Goal: Information Seeking & Learning: Learn about a topic

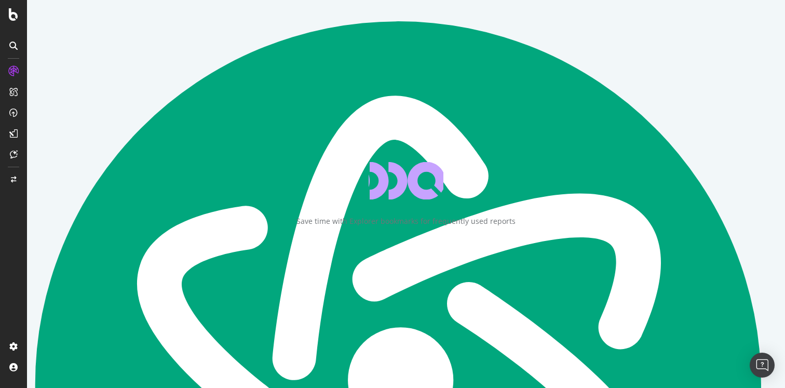
scroll to position [34726, 0]
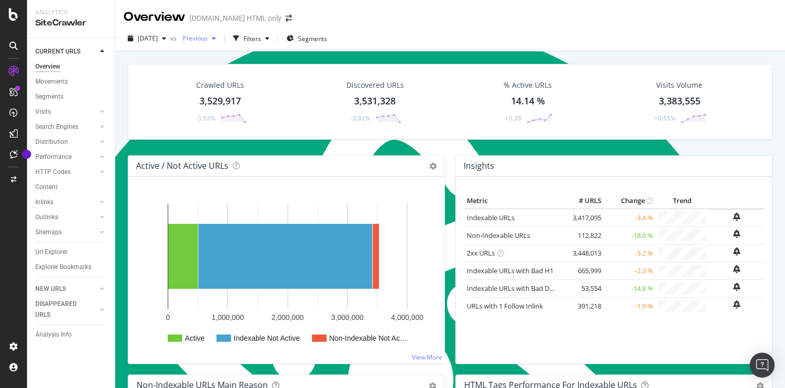
click at [208, 41] on span "Previous" at bounding box center [193, 38] width 29 height 9
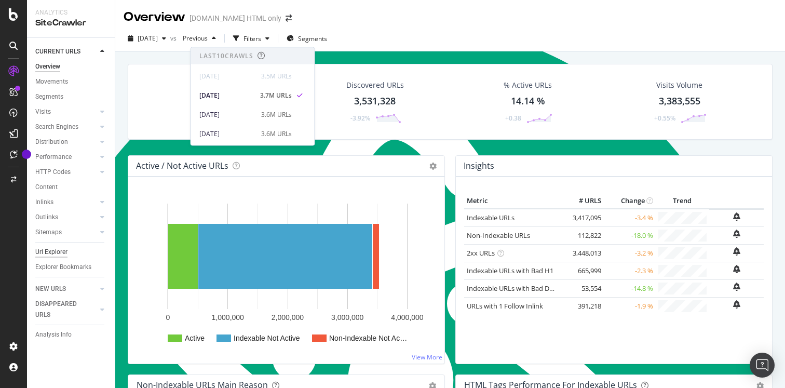
click at [50, 255] on div "Url Explorer" at bounding box center [51, 252] width 32 height 11
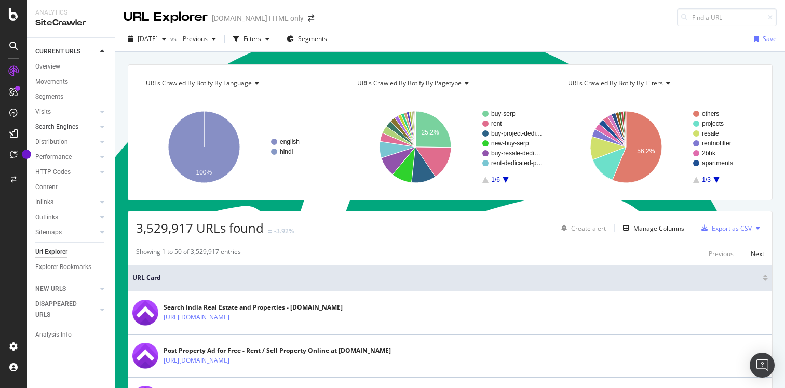
click at [86, 121] on div "Search Engines" at bounding box center [74, 126] width 79 height 15
click at [84, 121] on link "Search Engines" at bounding box center [66, 126] width 62 height 11
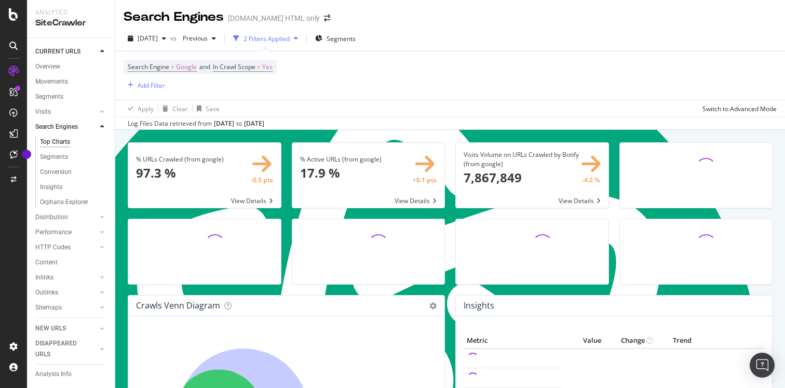
click at [286, 48] on div "[DATE] vs Previous 2 Filters Applied Segments" at bounding box center [450, 40] width 670 height 21
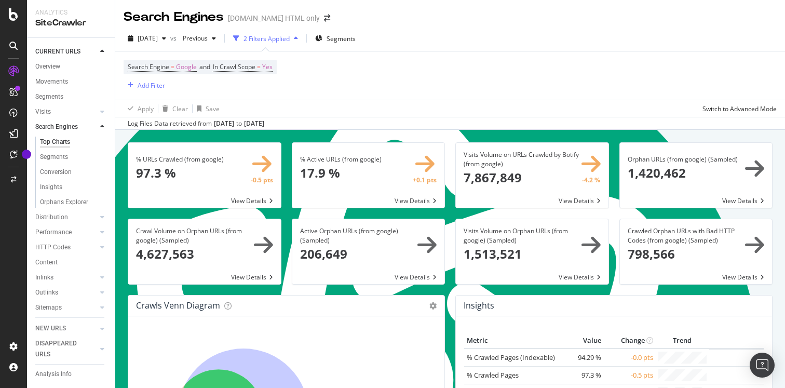
click at [289, 42] on div "2 Filters Applied" at bounding box center [266, 38] width 46 height 9
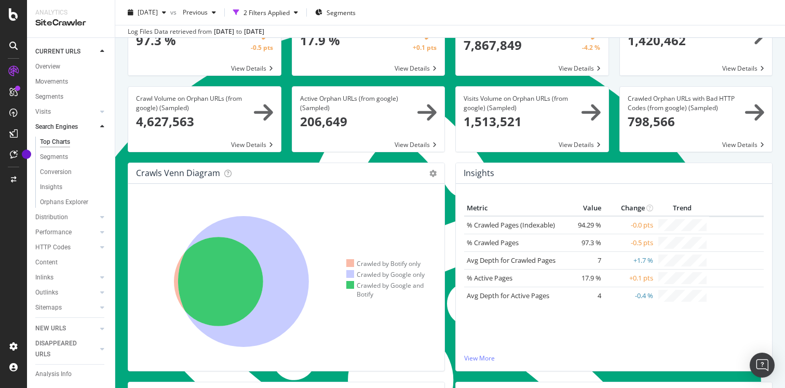
scroll to position [70, 0]
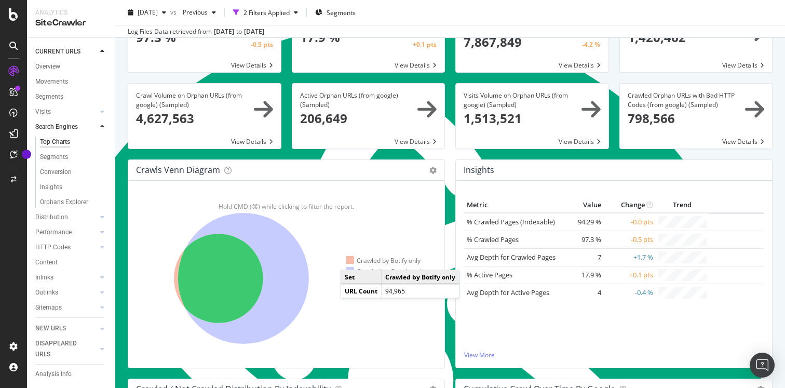
click at [351, 260] on div at bounding box center [350, 260] width 8 height 8
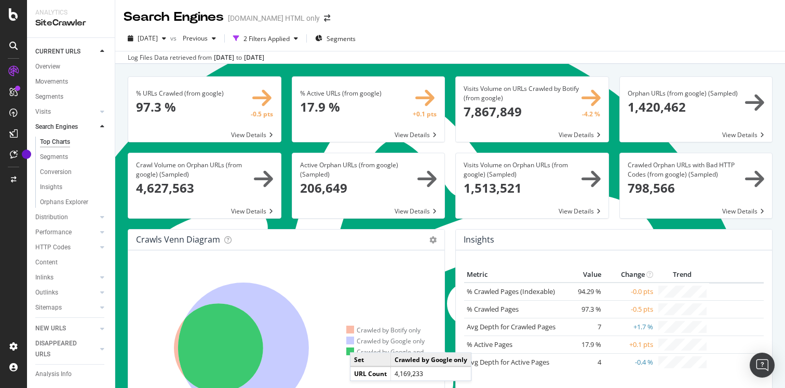
click at [360, 342] on div "Crawled by Google only" at bounding box center [385, 340] width 78 height 9
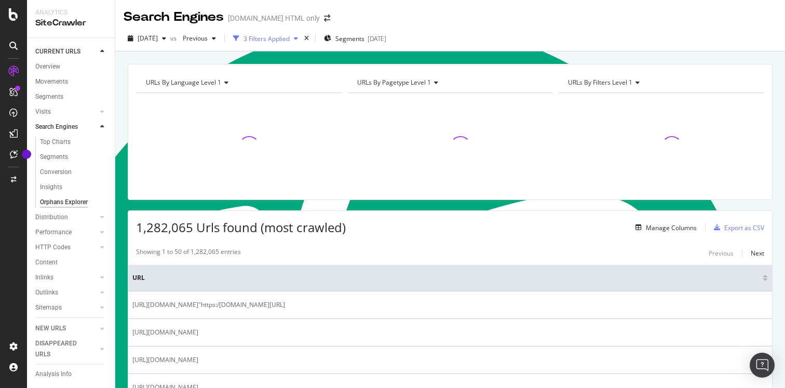
click at [290, 41] on div "3 Filters Applied" at bounding box center [266, 38] width 46 height 9
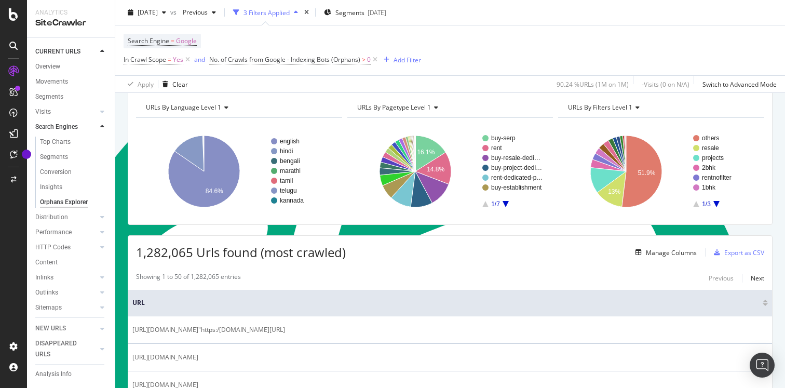
scroll to position [45, 0]
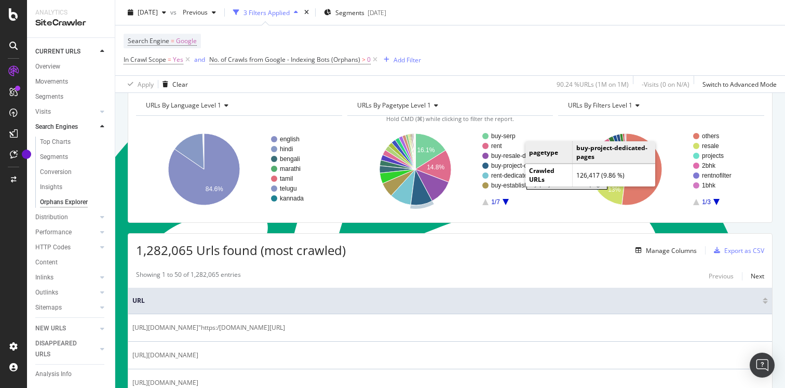
click at [515, 167] on rect "A chart." at bounding box center [517, 165] width 52 height 6
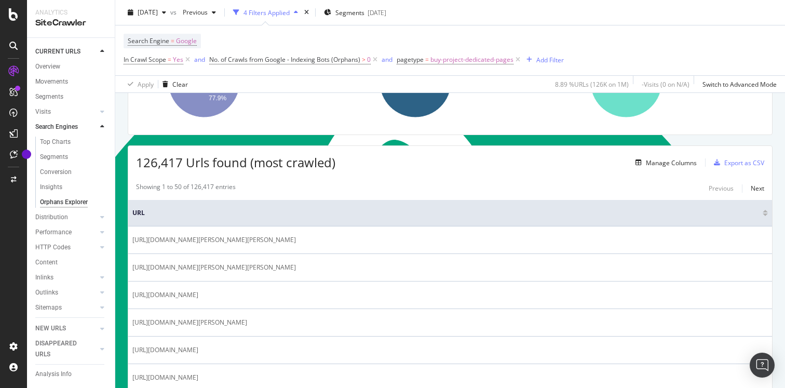
scroll to position [144, 0]
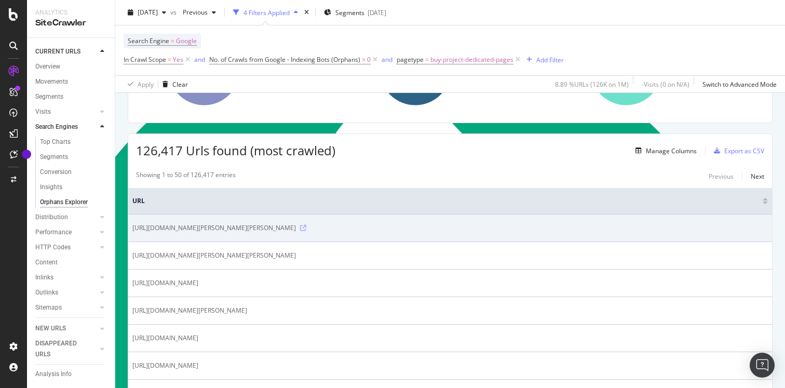
click at [306, 230] on icon at bounding box center [303, 228] width 6 height 6
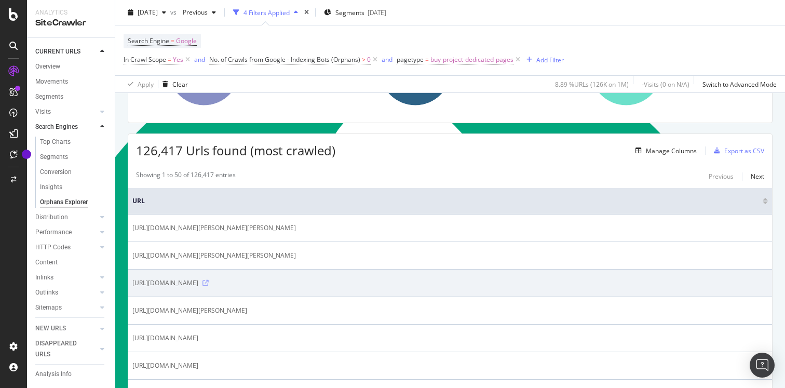
click at [209, 283] on icon at bounding box center [205, 283] width 6 height 6
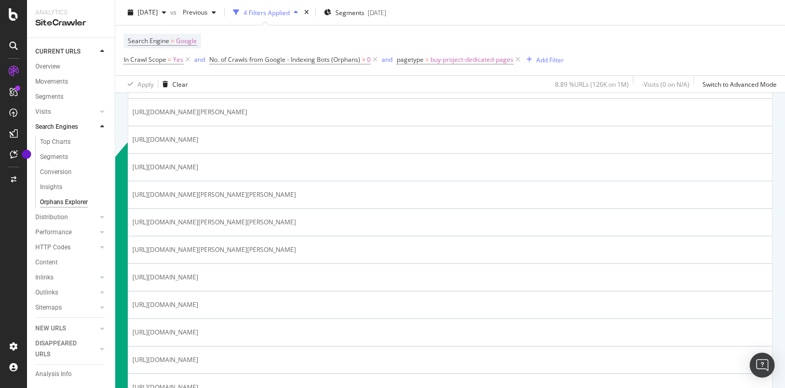
scroll to position [344, 0]
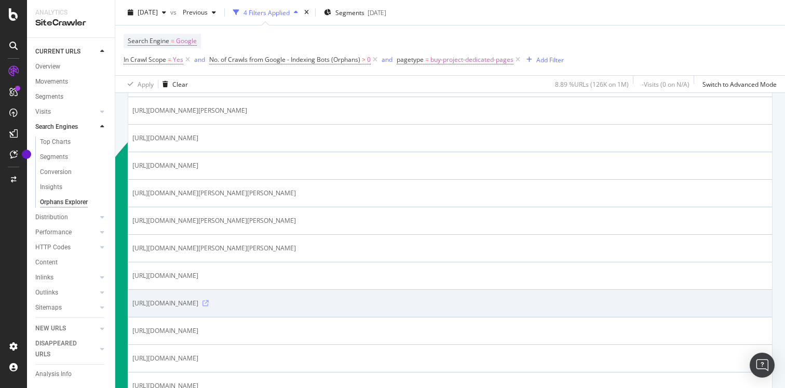
click at [209, 305] on icon at bounding box center [205, 303] width 6 height 6
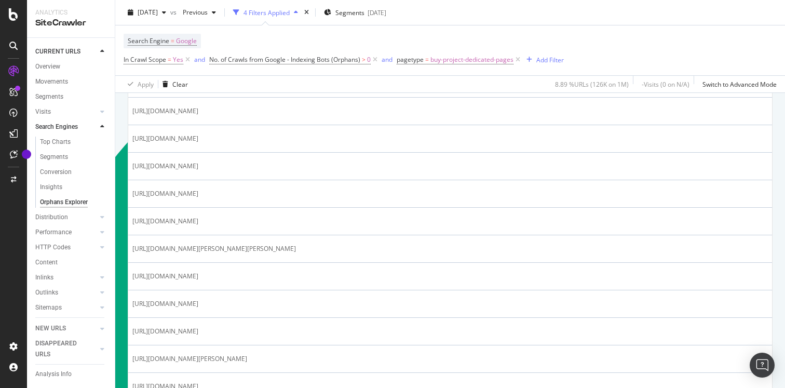
scroll to position [1062, 0]
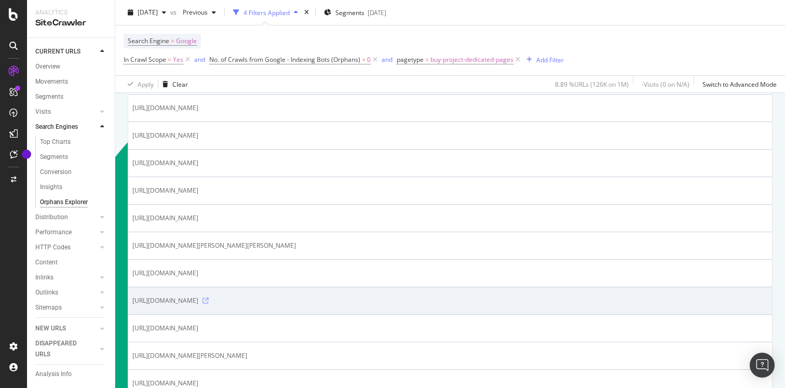
click at [209, 304] on icon at bounding box center [205, 300] width 6 height 6
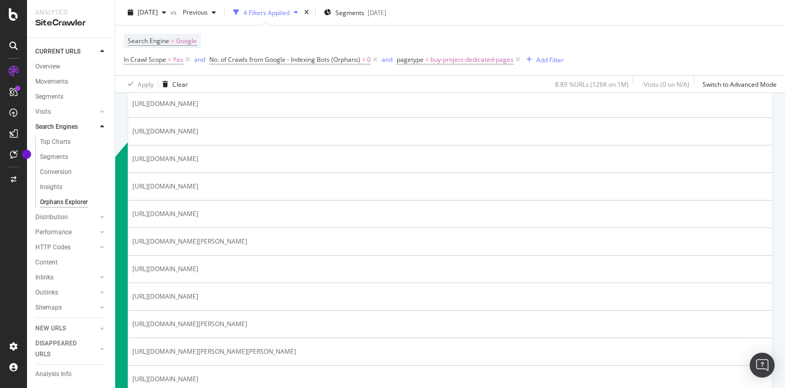
scroll to position [460, 0]
click at [557, 58] on div "Add Filter" at bounding box center [550, 59] width 28 height 9
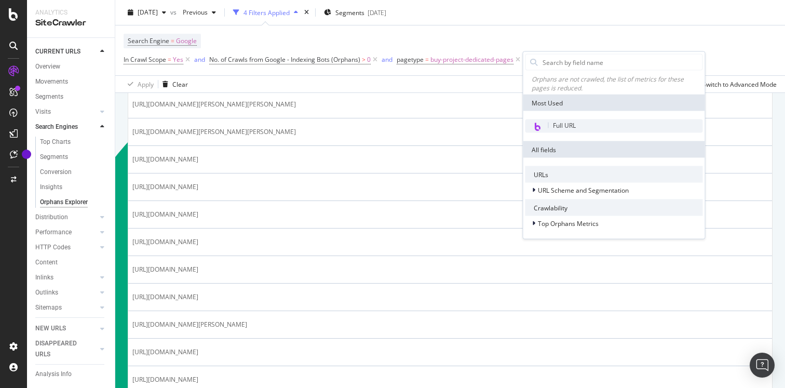
click at [553, 121] on span "Full URL" at bounding box center [564, 125] width 23 height 9
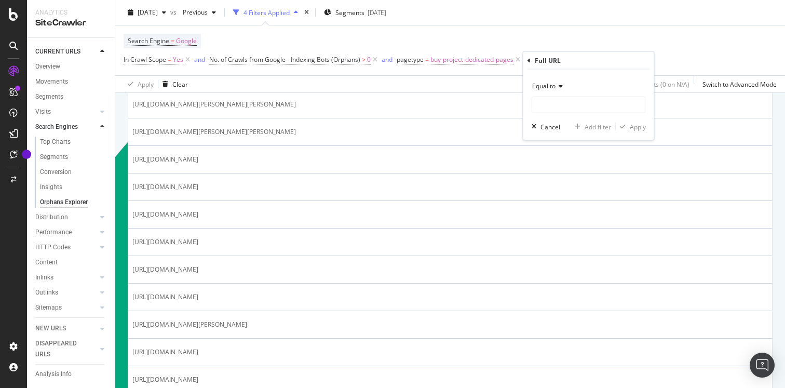
click at [554, 90] on div "Equal to" at bounding box center [589, 86] width 114 height 17
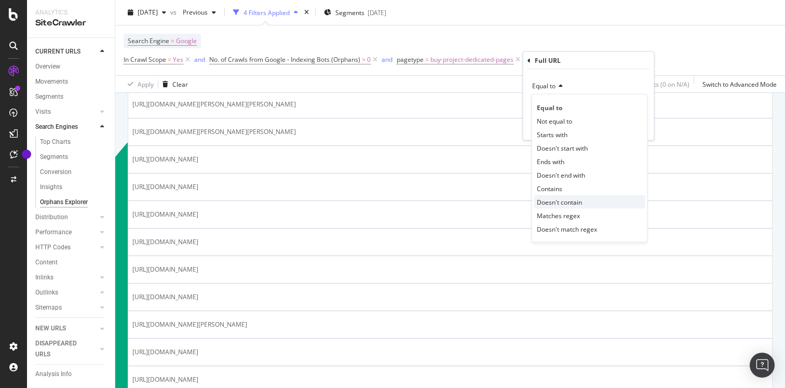
click at [549, 203] on span "Doesn't contain" at bounding box center [559, 201] width 45 height 9
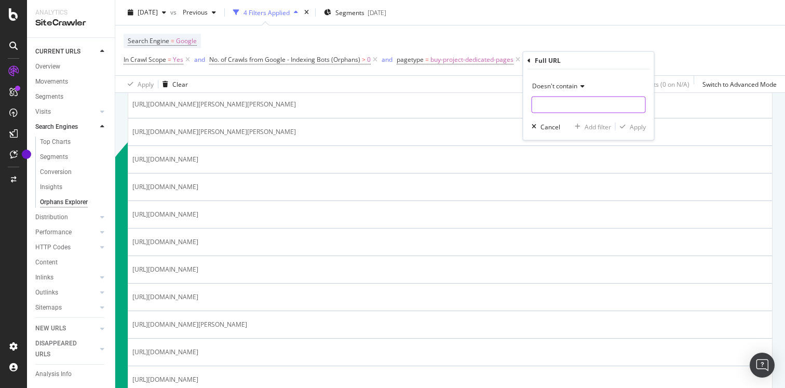
click at [552, 105] on input "Full Page" at bounding box center [588, 105] width 113 height 17
type input "/hi"
click at [641, 126] on div "Apply" at bounding box center [638, 126] width 16 height 9
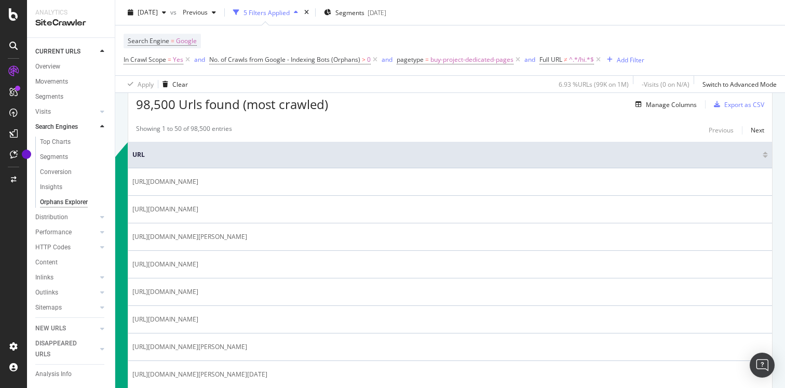
scroll to position [206, 0]
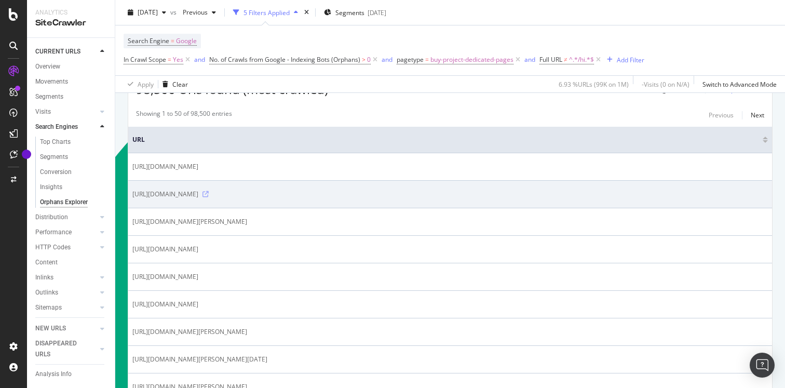
click at [209, 197] on icon at bounding box center [205, 194] width 6 height 6
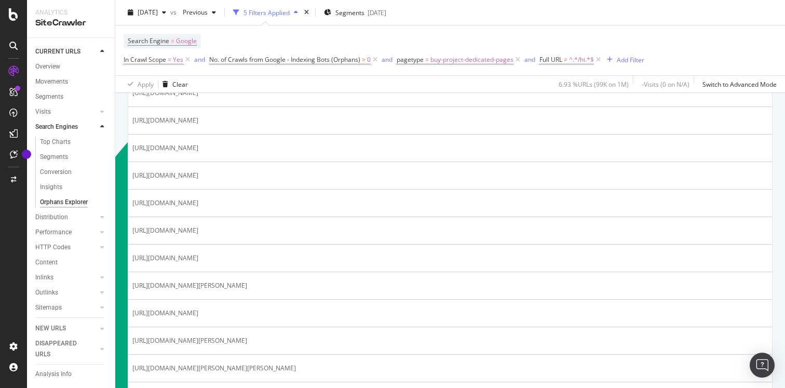
scroll to position [611, 0]
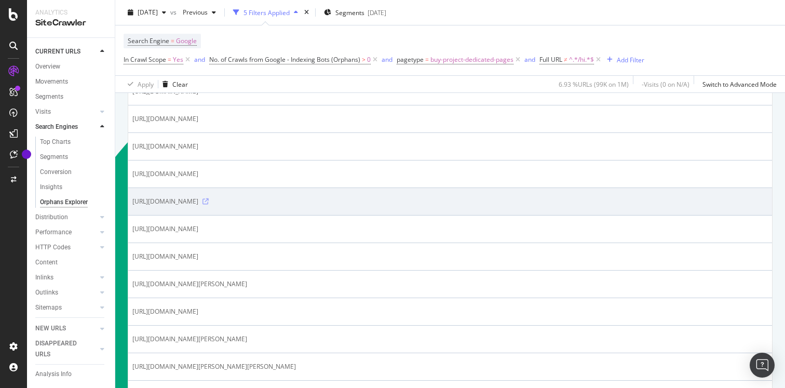
click at [209, 202] on icon at bounding box center [205, 201] width 6 height 6
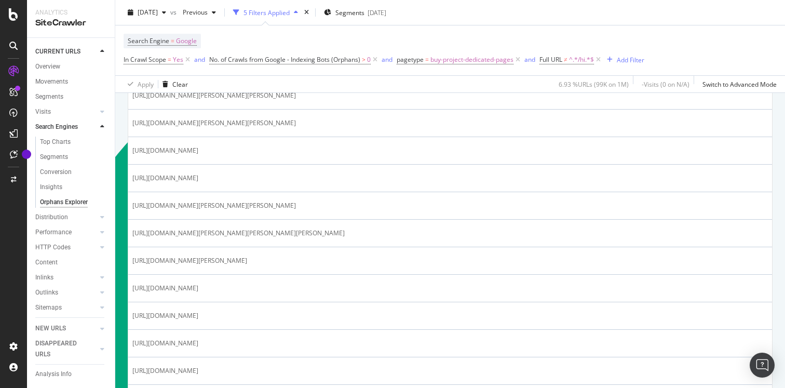
scroll to position [908, 0]
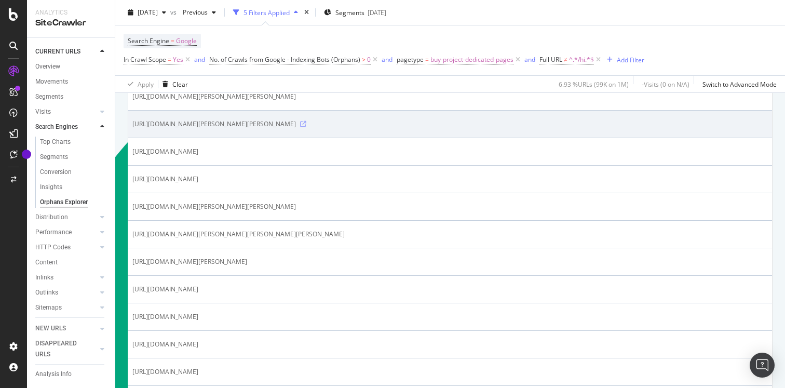
click at [306, 123] on icon at bounding box center [303, 124] width 6 height 6
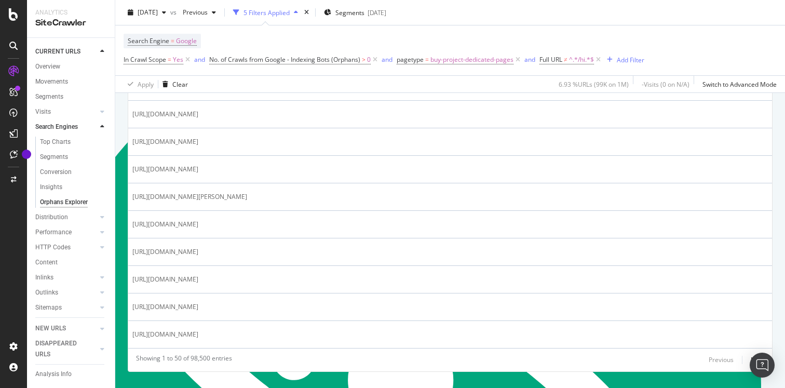
scroll to position [1406, 0]
